Goal: Information Seeking & Learning: Learn about a topic

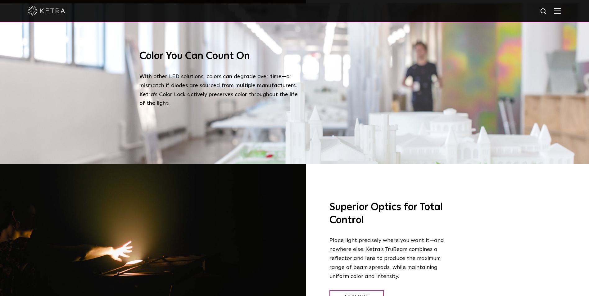
scroll to position [683, 0]
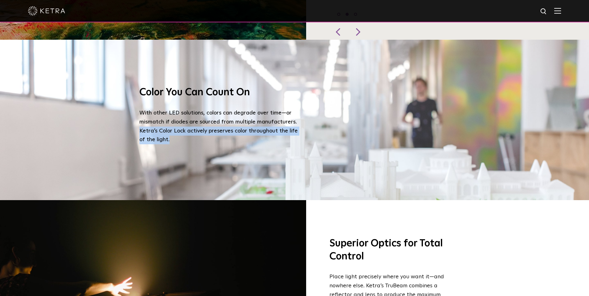
drag, startPoint x: 168, startPoint y: 132, endPoint x: 139, endPoint y: 124, distance: 30.0
click at [139, 124] on p "With other LED solutions, colors can degrade over time—or mismatch if diodes ar…" at bounding box center [219, 127] width 161 height 36
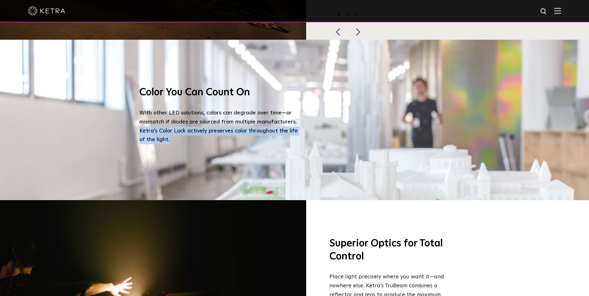
click at [171, 134] on p "With other LED solutions, colors can degrade over time—or mismatch if diodes ar…" at bounding box center [219, 127] width 161 height 36
drag, startPoint x: 171, startPoint y: 133, endPoint x: 138, endPoint y: 125, distance: 33.6
click at [138, 125] on div "Color You Can Count On With other LED solutions, colors can degrade over time—o…" at bounding box center [294, 120] width 323 height 160
copy p "Ketra’s Color Lock actively preserves color throughout the life of the light."
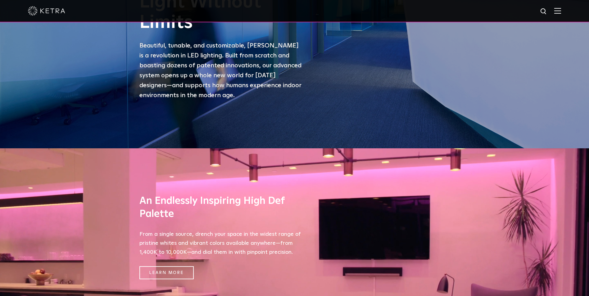
scroll to position [0, 0]
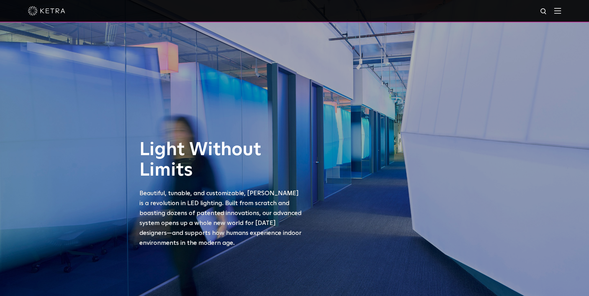
click at [561, 10] on img at bounding box center [557, 11] width 7 height 6
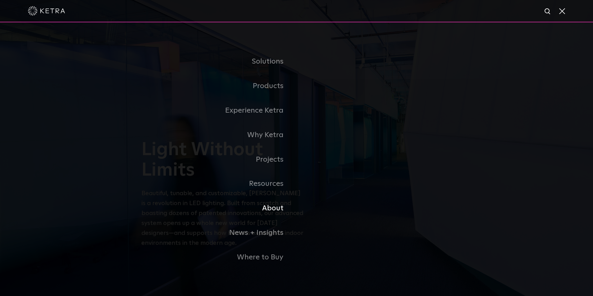
click at [274, 210] on link "About" at bounding box center [218, 208] width 155 height 25
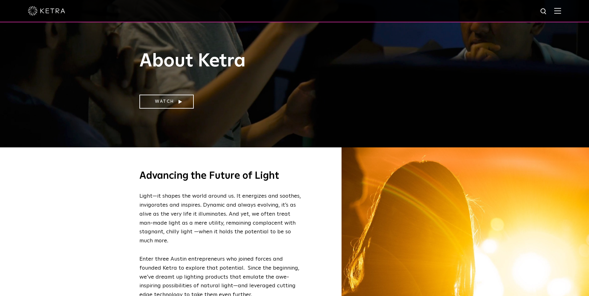
scroll to position [124, 0]
